Goal: Navigation & Orientation: Find specific page/section

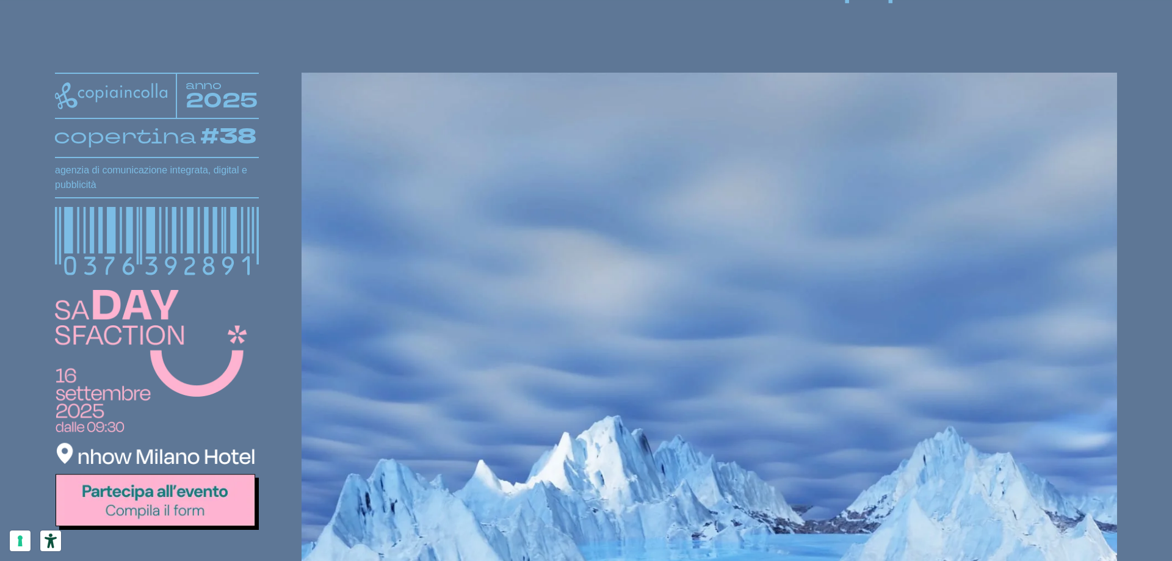
scroll to position [244, 0]
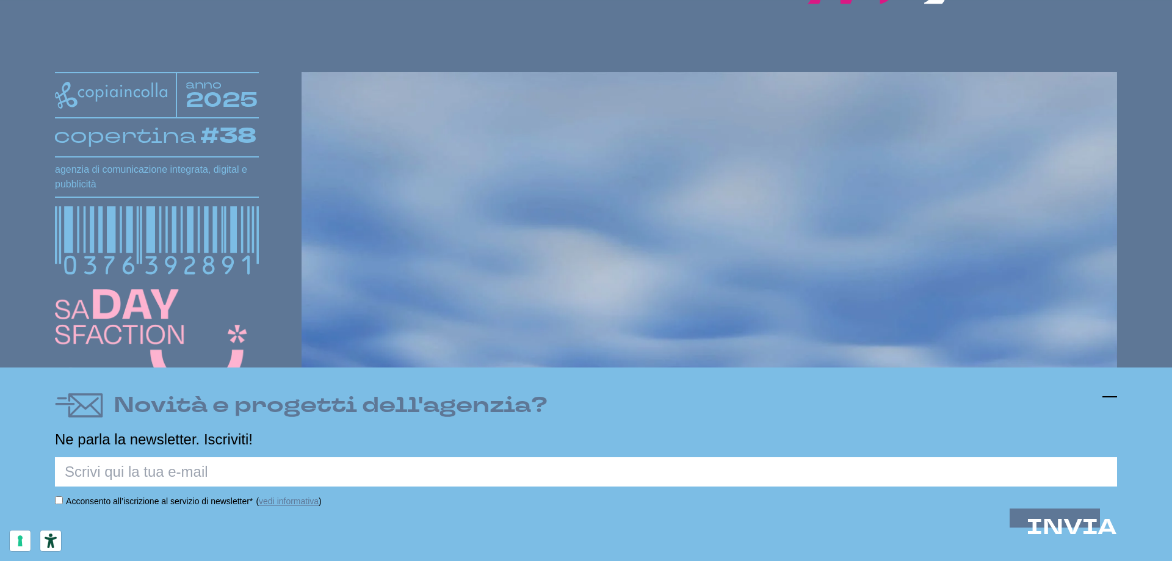
click at [1111, 391] on icon at bounding box center [1109, 396] width 15 height 15
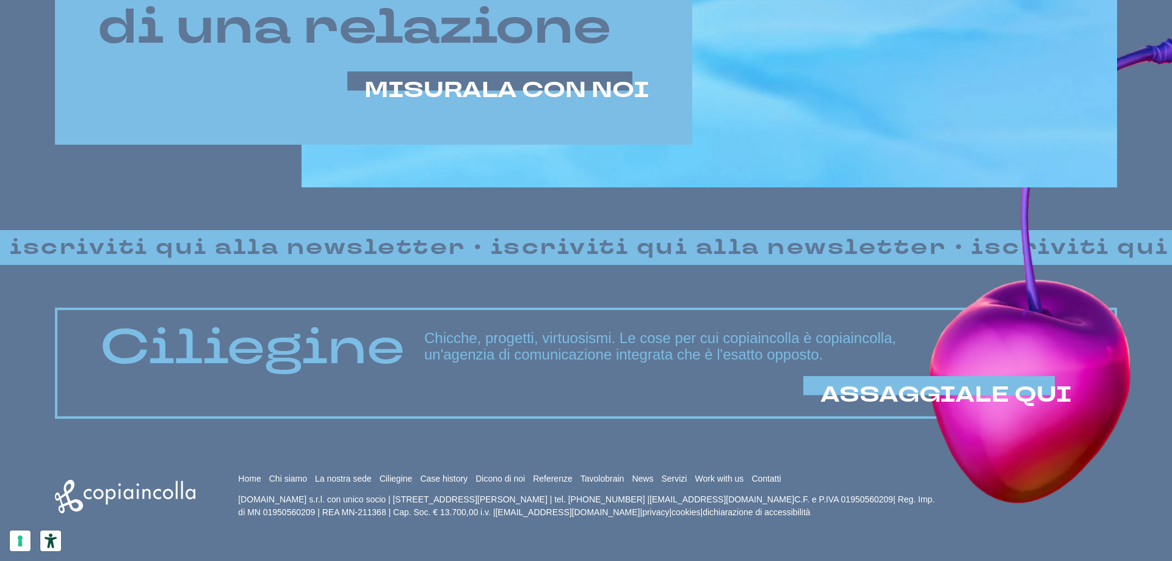
scroll to position [1044, 0]
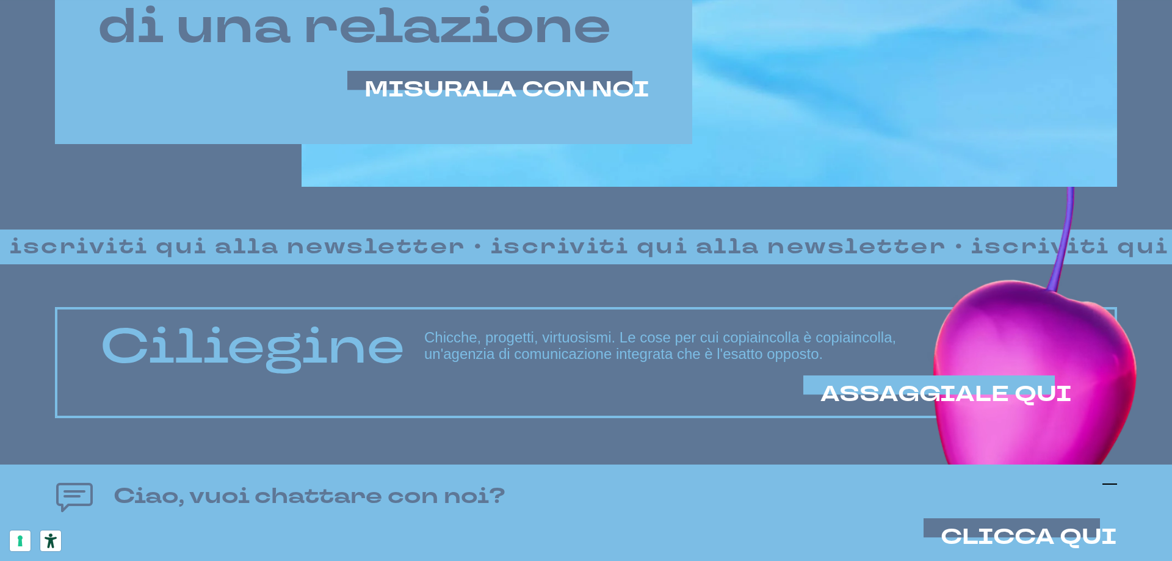
click at [1109, 485] on icon at bounding box center [1109, 484] width 15 height 15
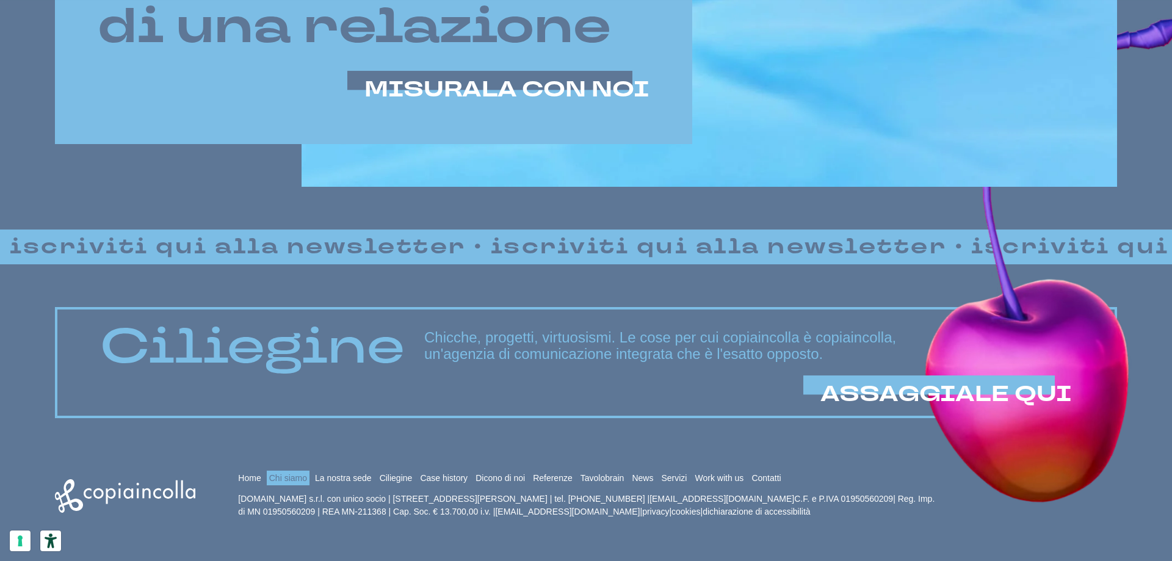
click at [283, 480] on link "Chi siamo" at bounding box center [288, 478] width 38 height 10
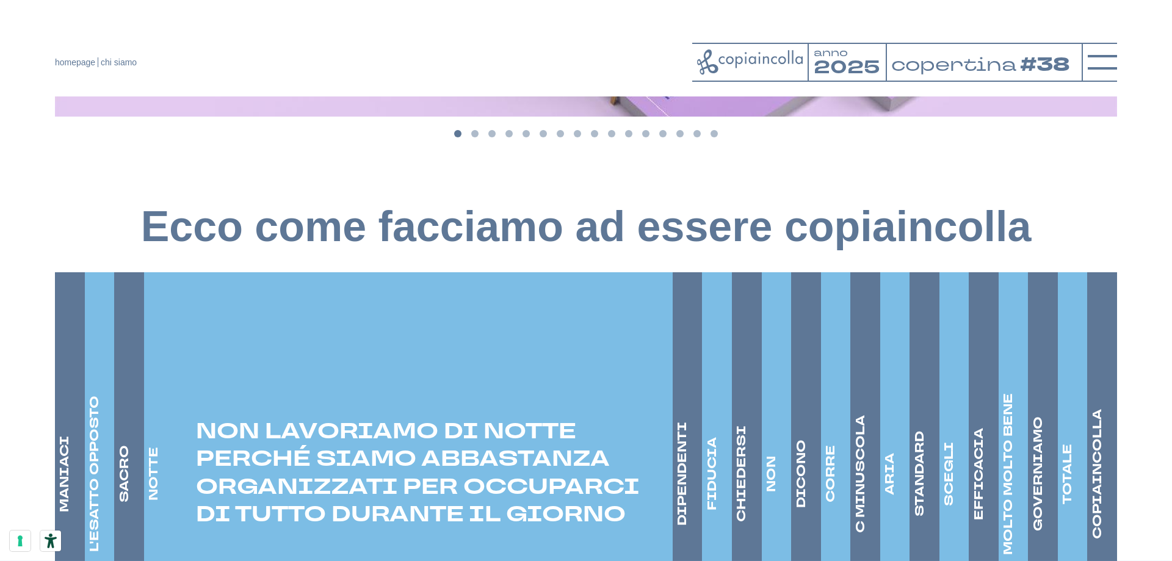
scroll to position [1741, 0]
click at [681, 454] on h4 "DIPENDENTI" at bounding box center [682, 474] width 17 height 104
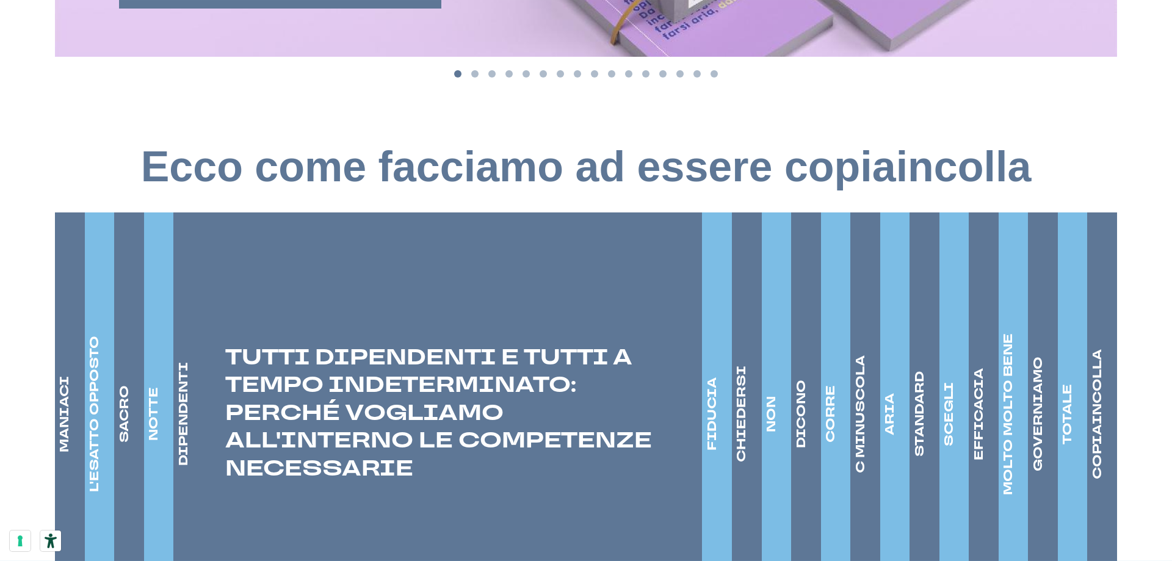
scroll to position [1802, 0]
click at [65, 375] on h4 "MANIACI" at bounding box center [64, 413] width 17 height 76
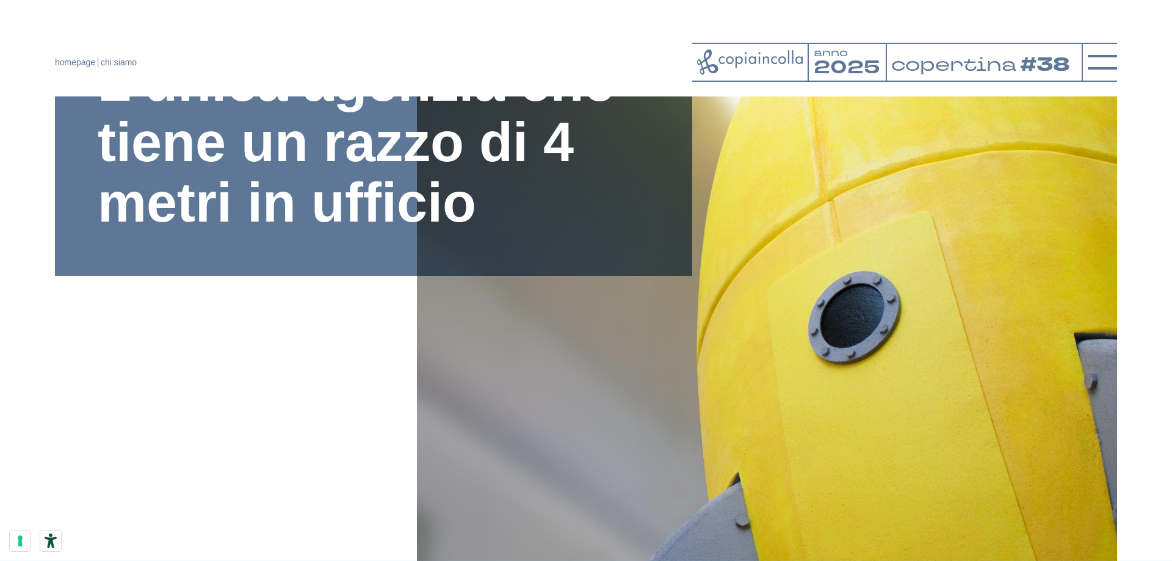
scroll to position [215, 0]
click at [1107, 60] on icon at bounding box center [1102, 62] width 29 height 29
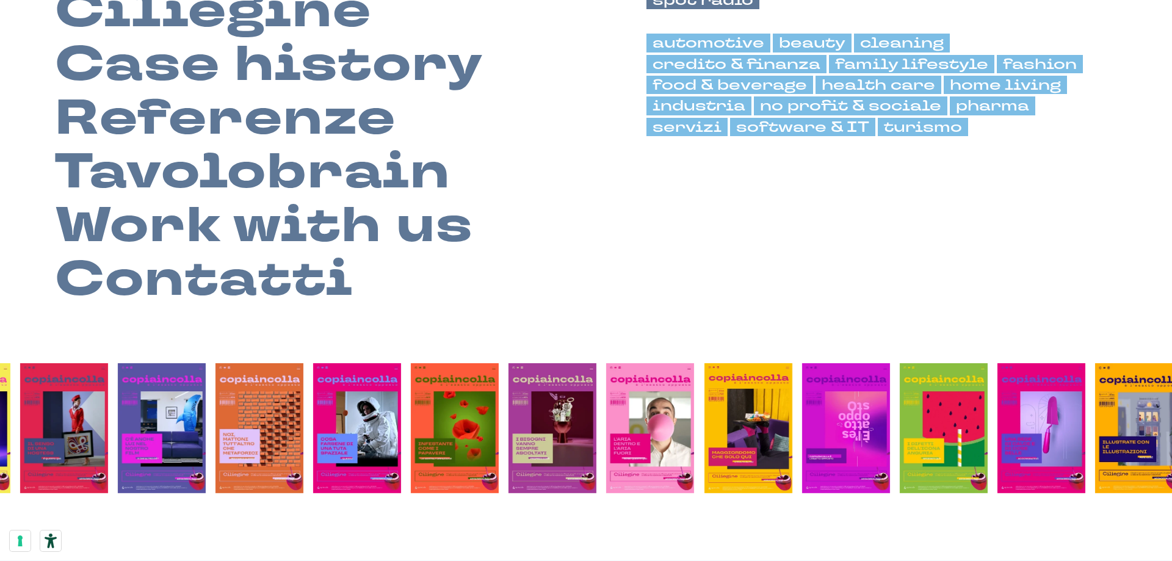
scroll to position [308, 0]
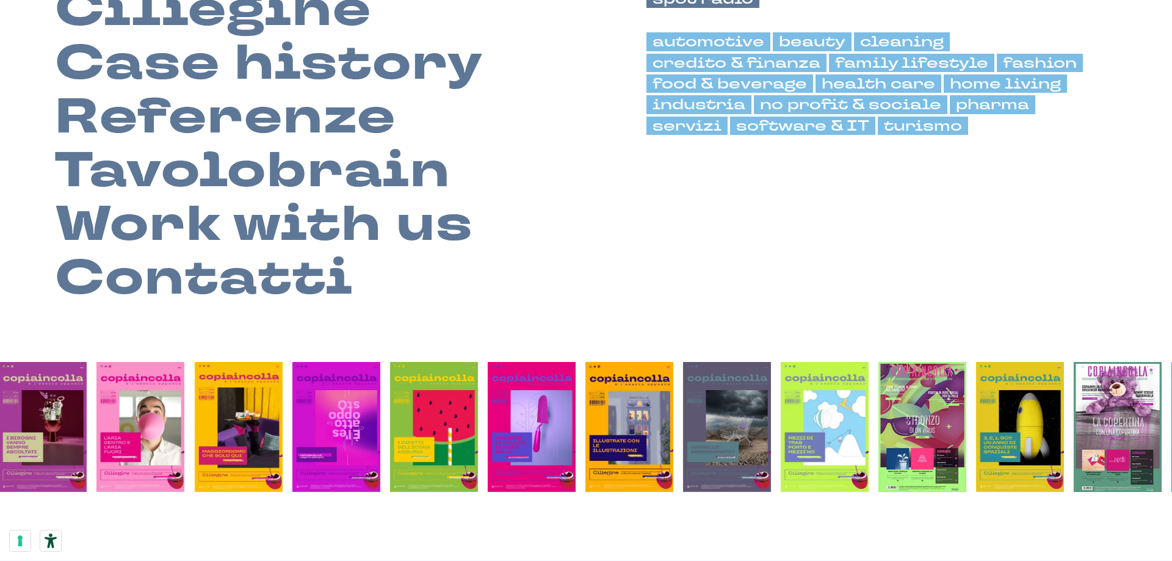
click at [536, 405] on img at bounding box center [532, 427] width 88 height 130
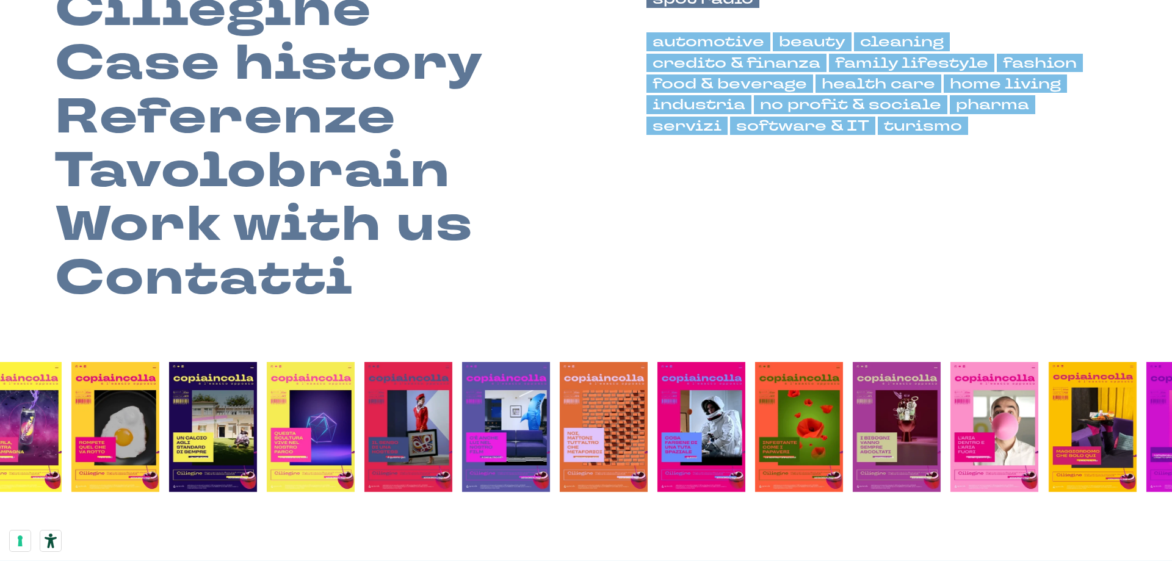
drag, startPoint x: 230, startPoint y: 433, endPoint x: 1140, endPoint y: 424, distance: 910.1
click at [1140, 424] on li at bounding box center [1093, 427] width 98 height 130
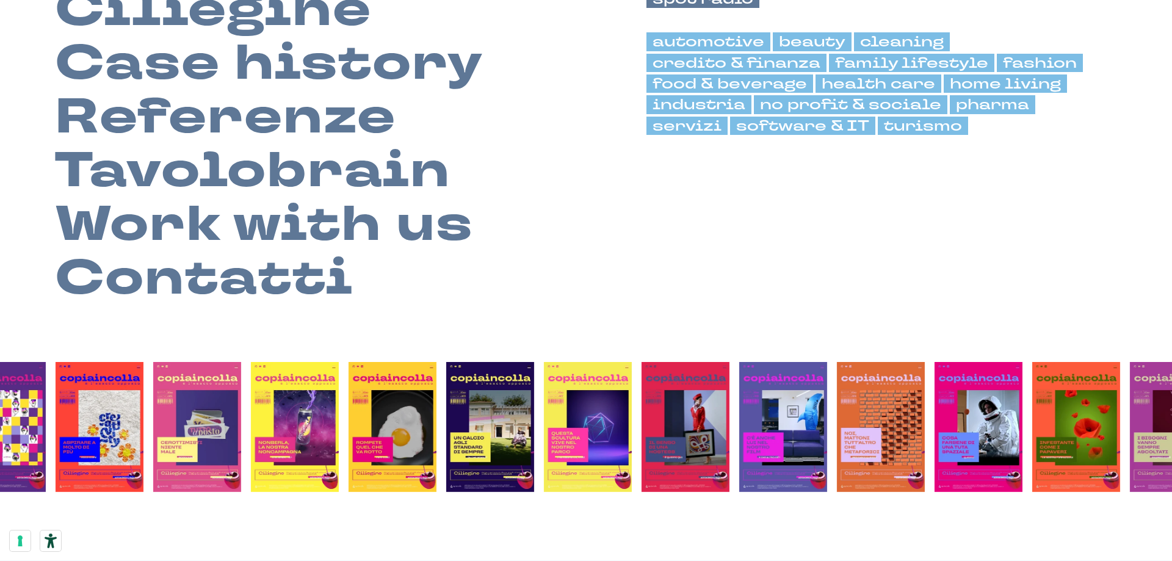
drag, startPoint x: 479, startPoint y: 449, endPoint x: 756, endPoint y: 411, distance: 279.7
click at [756, 411] on img at bounding box center [783, 427] width 88 height 130
click at [471, 403] on img at bounding box center [490, 427] width 88 height 130
